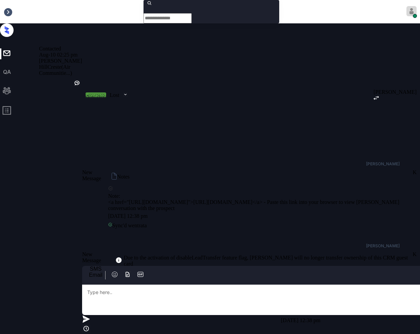
scroll to position [1059, 0]
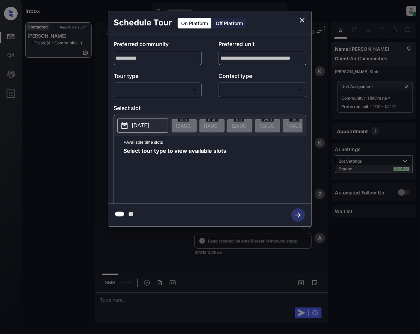
click at [164, 83] on div "​ ​" at bounding box center [158, 90] width 88 height 15
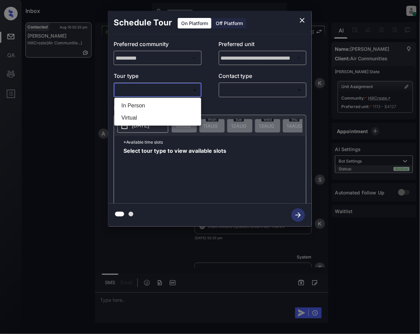
click at [170, 92] on body "Inbox Jeramie Castro Online Set yourself offline Set yourself on break Profile …" at bounding box center [210, 167] width 420 height 334
click at [147, 108] on li "In Person" at bounding box center [157, 106] width 83 height 12
type input "********"
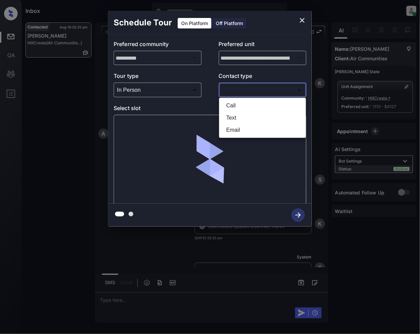
click at [234, 95] on body "Inbox Jeramie Castro Online Set yourself offline Set yourself on break Profile …" at bounding box center [210, 167] width 420 height 334
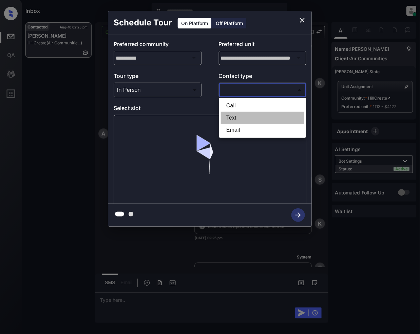
click at [235, 119] on li "Text" at bounding box center [262, 118] width 83 height 12
type input "****"
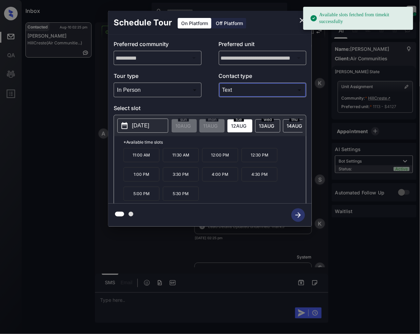
drag, startPoint x: 270, startPoint y: 125, endPoint x: 245, endPoint y: 139, distance: 28.7
click at [190, 125] on span "13 AUG" at bounding box center [182, 126] width 15 height 6
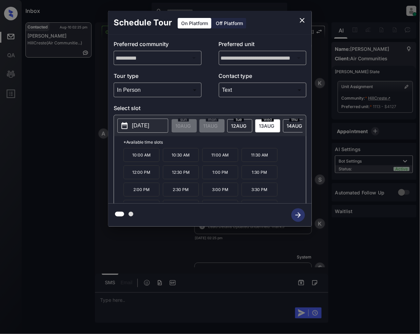
scroll to position [30, 0]
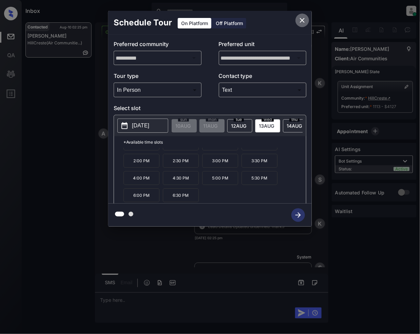
click at [302, 22] on icon "close" at bounding box center [302, 20] width 8 height 8
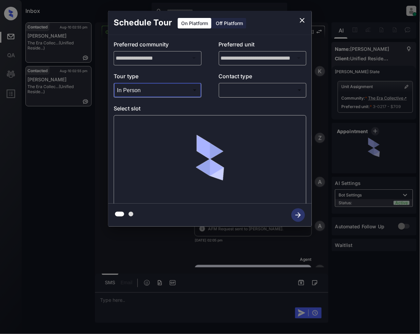
scroll to position [976, 0]
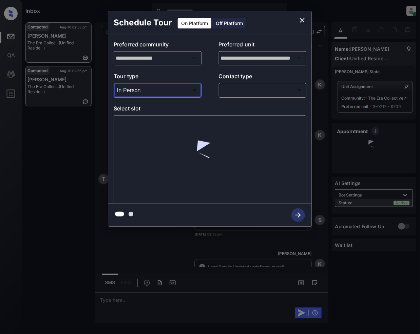
click at [237, 88] on body "Inbox [PERSON_NAME] Online Set yourself offline Set yourself on break Profile S…" at bounding box center [210, 167] width 420 height 334
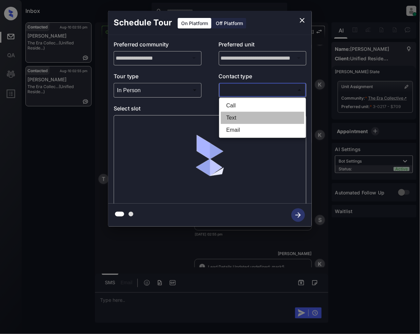
click at [226, 112] on li "Text" at bounding box center [262, 118] width 83 height 12
type input "****"
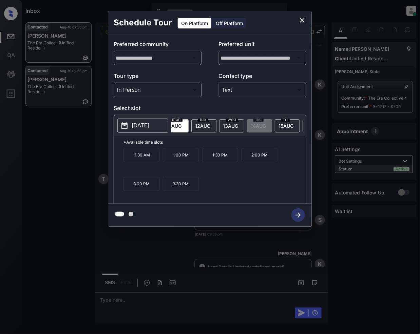
scroll to position [0, 54]
click at [136, 124] on span "[DATE]" at bounding box center [128, 126] width 15 height 6
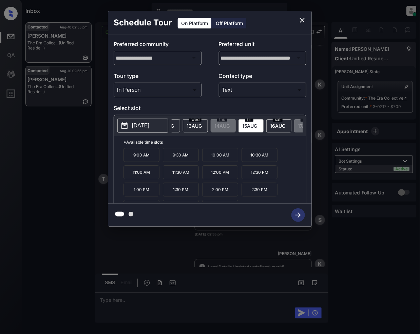
scroll to position [12, 0]
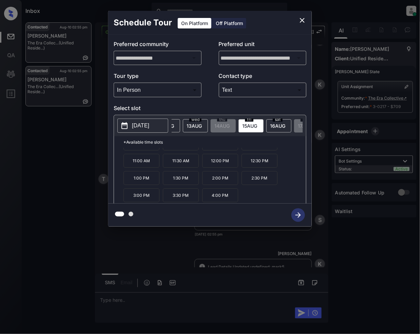
click at [123, 303] on div at bounding box center [210, 167] width 420 height 334
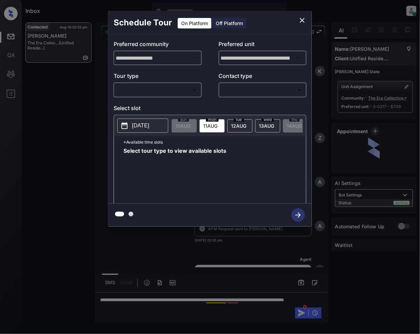
scroll to position [1115, 0]
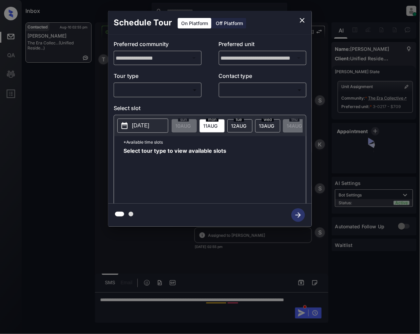
click at [172, 89] on body "Inbox Jeramie Castro Online Set yourself offline Set yourself on break Profile …" at bounding box center [210, 167] width 420 height 334
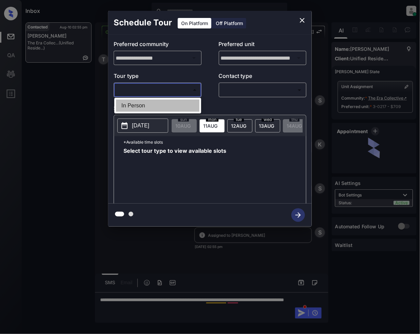
click at [160, 108] on li "In Person" at bounding box center [157, 106] width 83 height 12
type input "********"
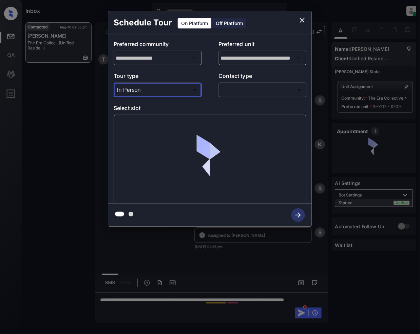
click at [239, 91] on body "Inbox Jeramie Castro Online Set yourself offline Set yourself on break Profile …" at bounding box center [210, 167] width 420 height 334
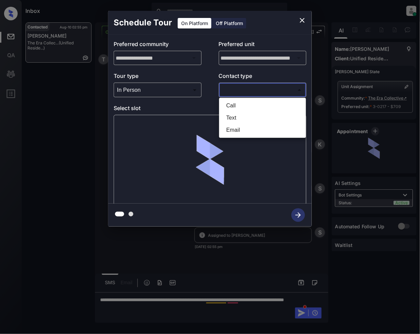
click at [240, 117] on li "Text" at bounding box center [262, 118] width 83 height 12
type input "****"
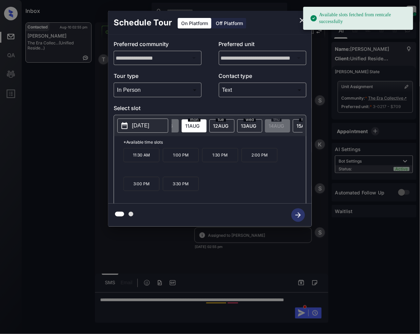
scroll to position [0, 30]
click at [160, 125] on span "[DATE]" at bounding box center [152, 126] width 15 height 6
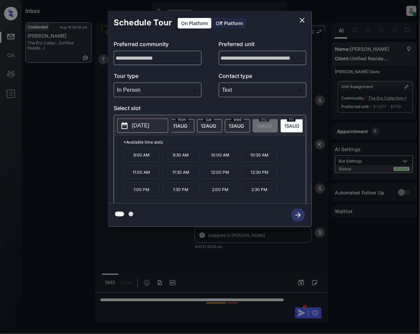
scroll to position [12, 0]
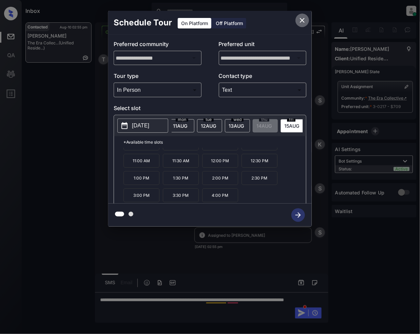
click at [304, 20] on icon "close" at bounding box center [302, 20] width 8 height 8
